Goal: Task Accomplishment & Management: Use online tool/utility

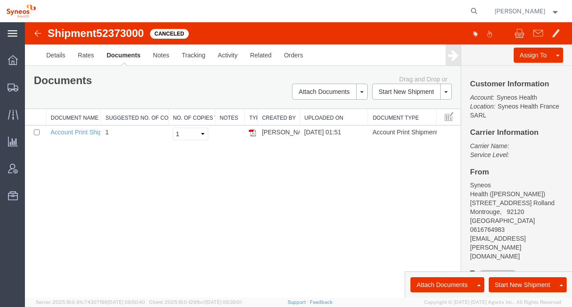
click at [8, 33] on icon at bounding box center [13, 33] width 10 height 7
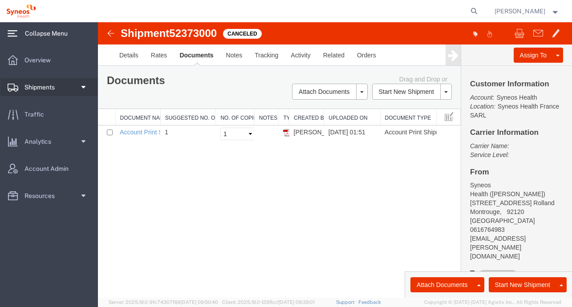
click at [82, 86] on span at bounding box center [82, 87] width 7 height 18
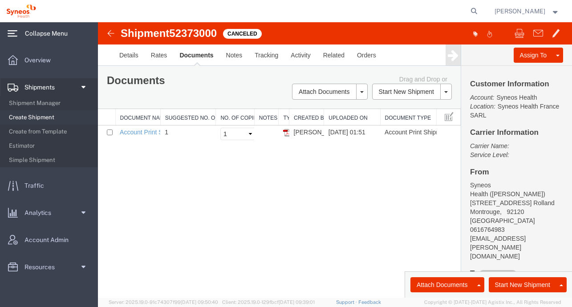
click at [43, 114] on span "Create Shipment" at bounding box center [50, 118] width 82 height 18
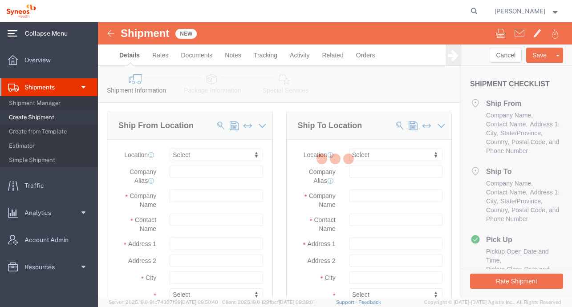
select select
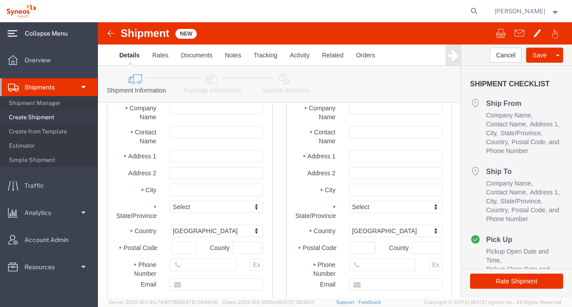
scroll to position [86, 0]
